Goal: Task Accomplishment & Management: Use online tool/utility

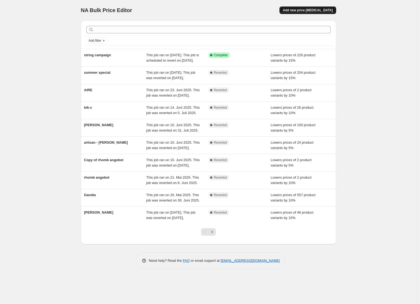
click at [307, 7] on button "Add new price [MEDICAL_DATA]" at bounding box center [308, 10] width 56 height 8
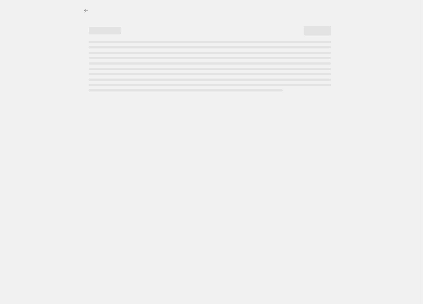
select select "percentage"
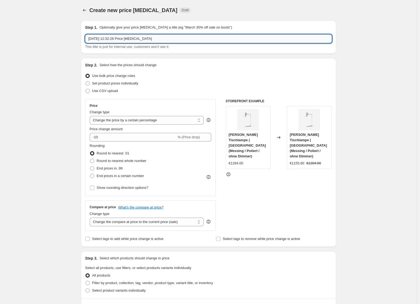
click at [108, 40] on input "[DATE] 12:32:26 Price [MEDICAL_DATA]" at bounding box center [208, 38] width 247 height 9
type input "Kite Campaign"
click at [49, 100] on div "Create new price [MEDICAL_DATA]. This page is ready Create new price [MEDICAL_D…" at bounding box center [208, 286] width 417 height 573
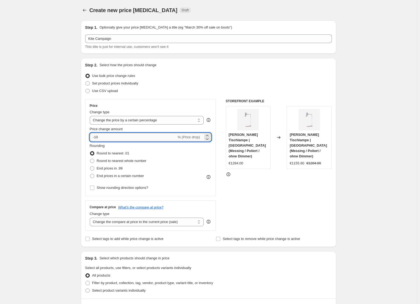
drag, startPoint x: 121, startPoint y: 136, endPoint x: 111, endPoint y: 137, distance: 9.5
click at [121, 136] on input "-10" at bounding box center [133, 137] width 87 height 9
drag, startPoint x: 103, startPoint y: 138, endPoint x: 97, endPoint y: 138, distance: 5.7
click at [97, 138] on input "-10" at bounding box center [133, 137] width 87 height 9
type input "-1"
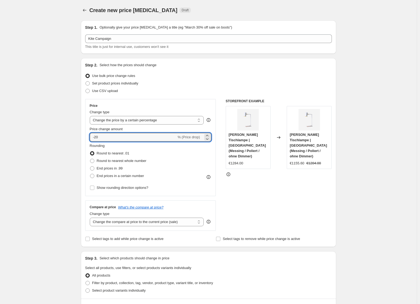
type input "-20"
click at [44, 132] on div "Create new price [MEDICAL_DATA]. This page is ready Create new price [MEDICAL_D…" at bounding box center [208, 286] width 417 height 573
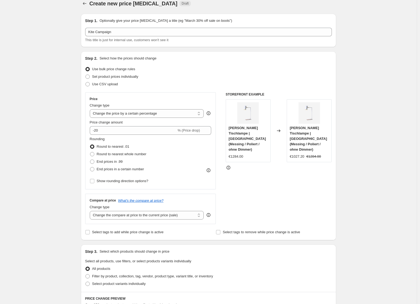
scroll to position [88, 0]
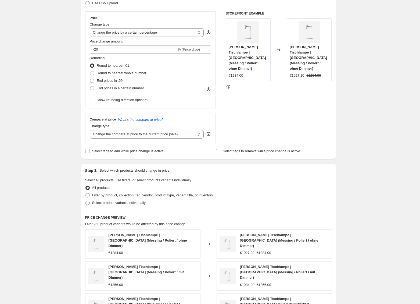
click at [103, 202] on span "Select product variants individually" at bounding box center [119, 203] width 54 height 4
click at [86, 201] on input "Select product variants individually" at bounding box center [86, 201] width 0 height 0
radio input "true"
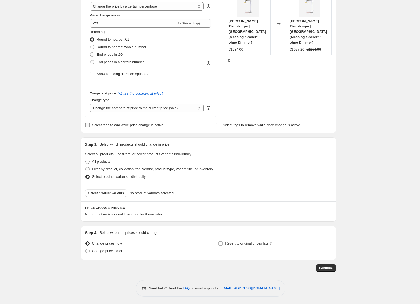
scroll to position [114, 0]
click at [100, 191] on span "Select product variants" at bounding box center [107, 193] width 36 height 4
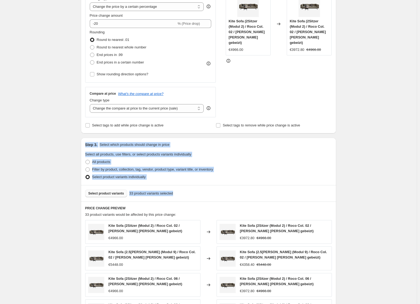
drag, startPoint x: 75, startPoint y: 141, endPoint x: 359, endPoint y: 198, distance: 289.9
click at [359, 199] on div "Create new price [MEDICAL_DATA]. This page is ready Create new price [MEDICAL_D…" at bounding box center [208, 167] width 417 height 563
click at [359, 198] on div "Create new price [MEDICAL_DATA]. This page is ready Create new price [MEDICAL_D…" at bounding box center [208, 167] width 417 height 563
drag, startPoint x: 87, startPoint y: 144, endPoint x: 222, endPoint y: 176, distance: 138.3
click at [222, 176] on div "Step 3. Select which products should change in price Select all products, use f…" at bounding box center [209, 161] width 256 height 47
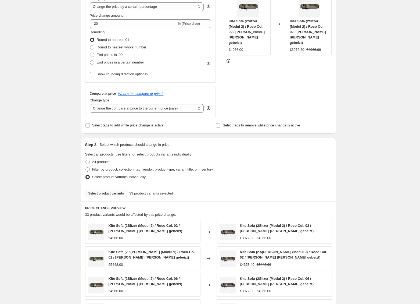
click at [221, 179] on div "Select product variants individually" at bounding box center [208, 177] width 247 height 8
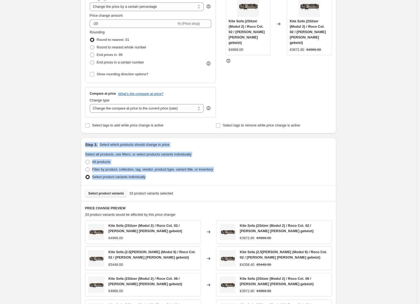
drag, startPoint x: 203, startPoint y: 178, endPoint x: 59, endPoint y: 141, distance: 148.3
click at [59, 141] on div "Create new price [MEDICAL_DATA]. This page is ready Create new price [MEDICAL_D…" at bounding box center [208, 167] width 417 height 563
drag, startPoint x: 61, startPoint y: 140, endPoint x: 225, endPoint y: 185, distance: 170.6
click at [225, 185] on div "Create new price [MEDICAL_DATA]. This page is ready Create new price [MEDICAL_D…" at bounding box center [208, 167] width 417 height 563
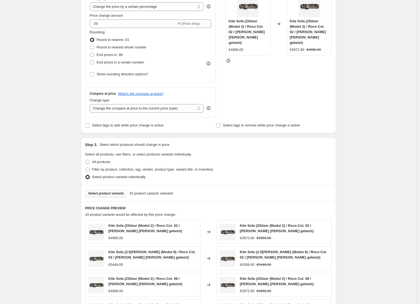
click at [224, 183] on div "Step 3. Select which products should change in price Select all products, use f…" at bounding box center [209, 161] width 256 height 47
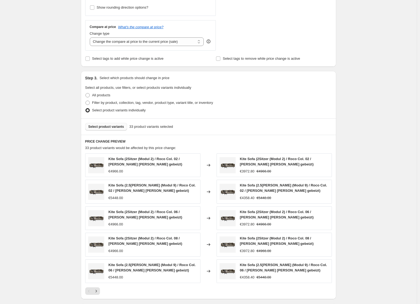
scroll to position [259, 0]
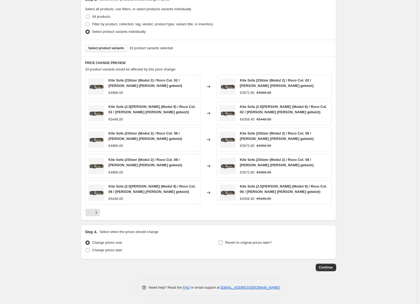
drag, startPoint x: 257, startPoint y: 243, endPoint x: 263, endPoint y: 246, distance: 7.3
click at [257, 243] on span "Revert to original prices later?" at bounding box center [248, 243] width 47 height 4
click at [223, 243] on input "Revert to original prices later?" at bounding box center [221, 243] width 4 height 4
checkbox input "true"
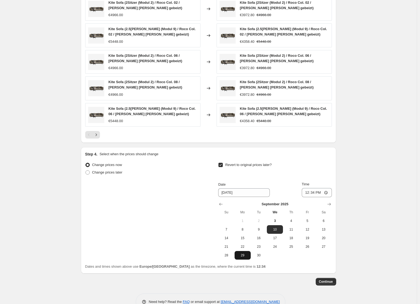
scroll to position [342, 0]
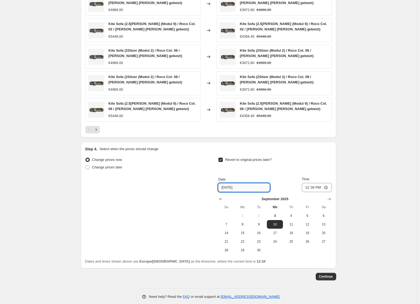
click at [249, 190] on input "[DATE]" at bounding box center [244, 187] width 52 height 9
click at [262, 252] on span "30" at bounding box center [259, 250] width 12 height 4
type input "[DATE]"
click at [325, 275] on span "Continue" at bounding box center [326, 276] width 14 height 4
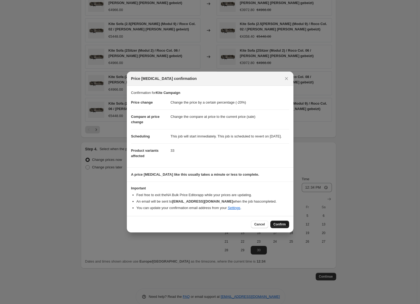
click at [280, 227] on span "Confirm" at bounding box center [280, 224] width 12 height 4
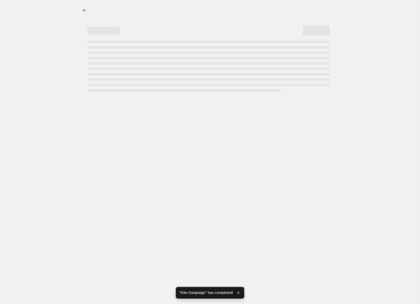
select select "percentage"
